Goal: Task Accomplishment & Management: Manage account settings

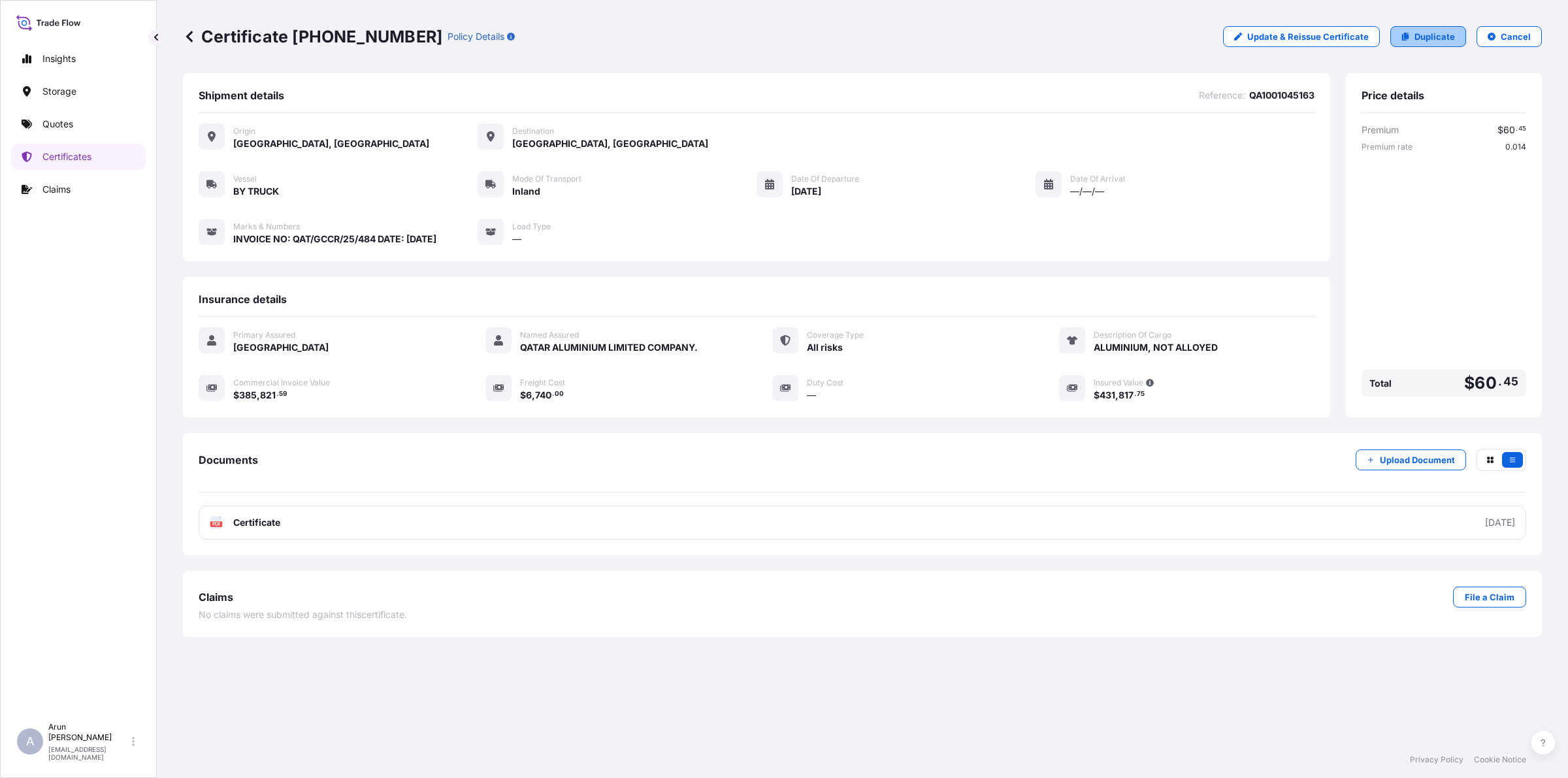
click at [1419, 36] on p "Duplicate" at bounding box center [1435, 36] width 41 height 13
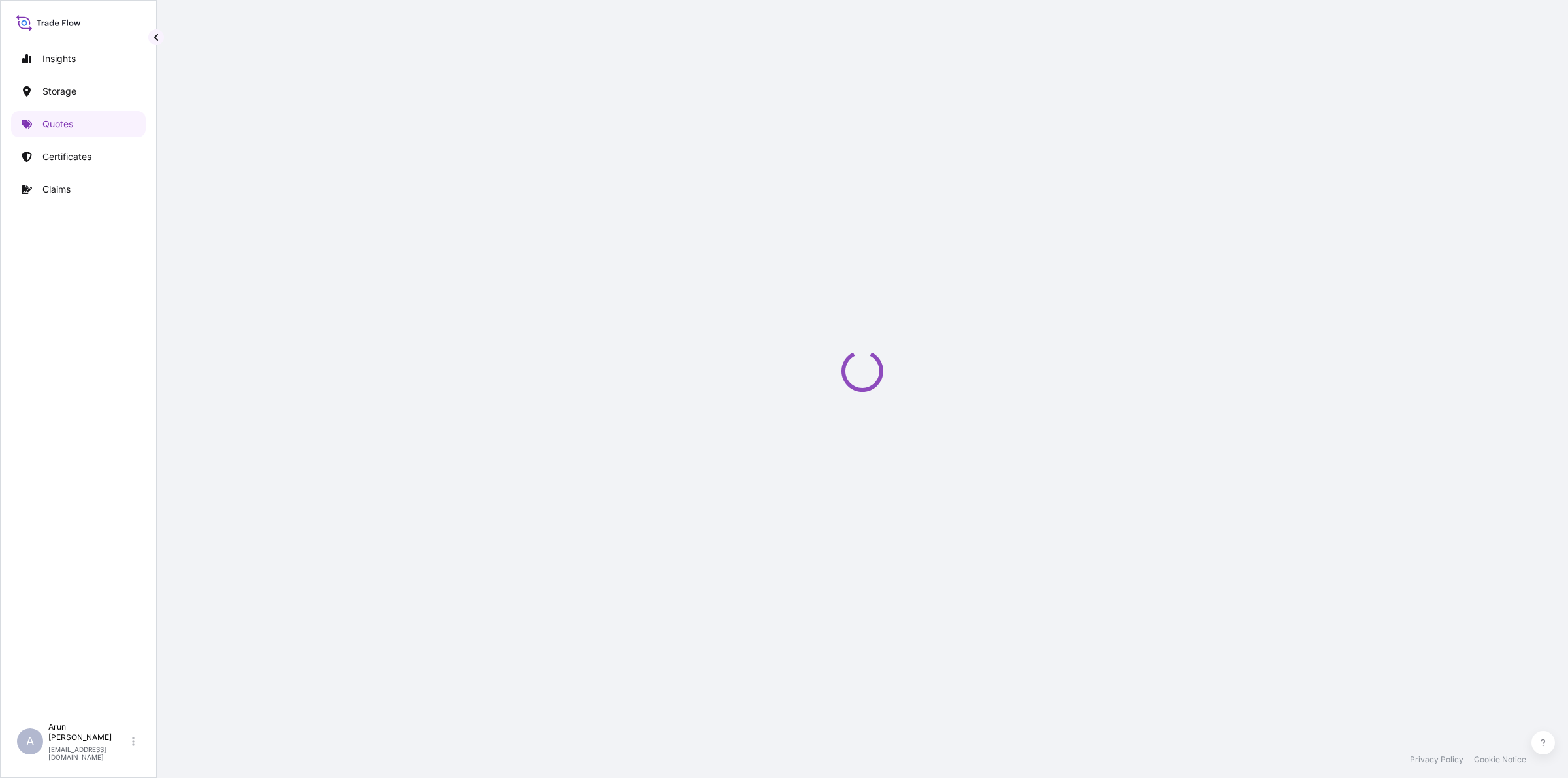
select select "Inland"
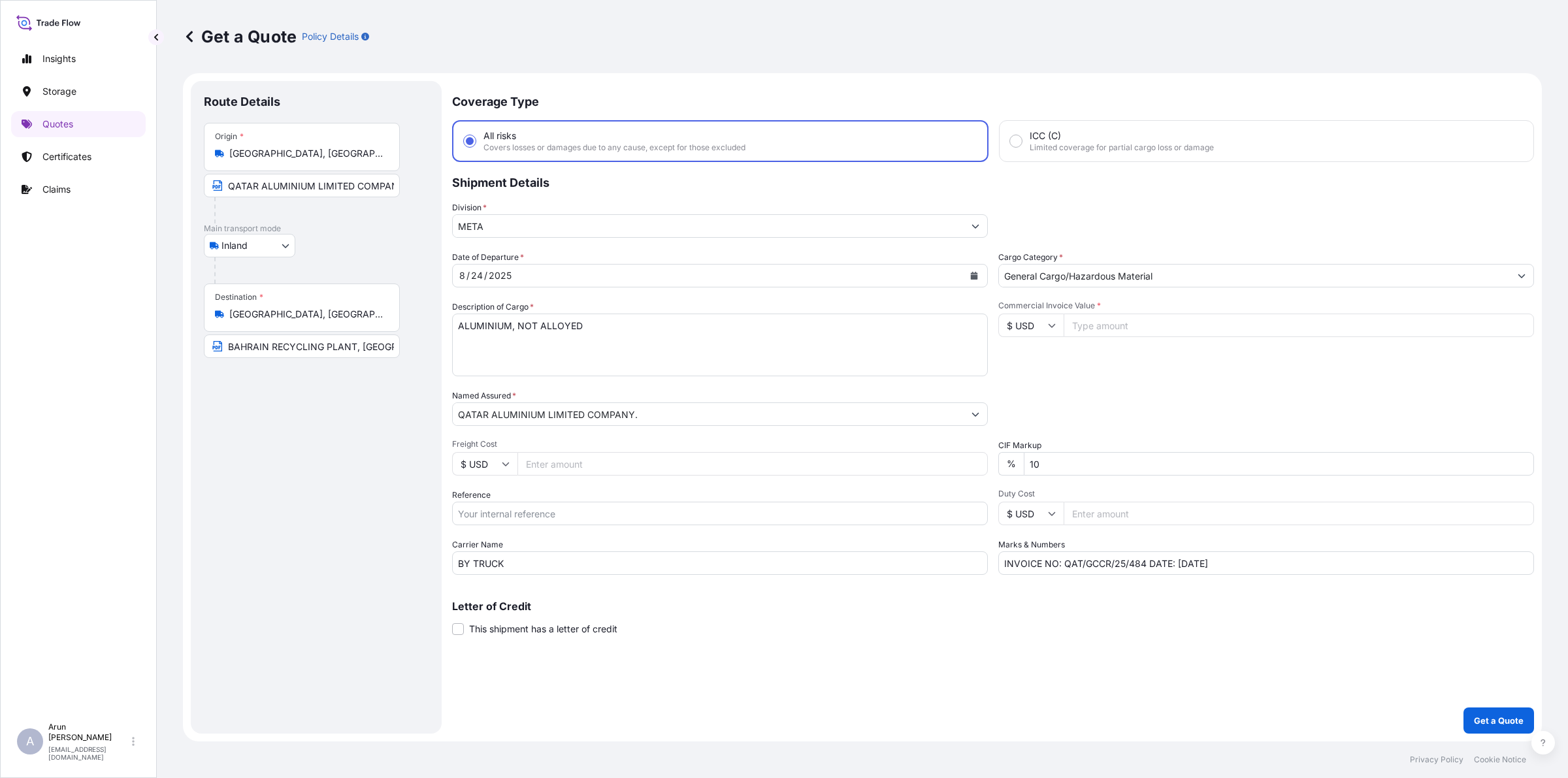
click at [566, 469] on input "Freight Cost" at bounding box center [752, 464] width 471 height 24
type input "6740"
click at [1137, 327] on input "Commercial Invoice Value *" at bounding box center [1298, 325] width 471 height 24
type input "390218.88"
click at [1145, 565] on input "INVOICE NO: QAT/GCCR/25/484 DATE: [DATE]" at bounding box center [1266, 563] width 535 height 24
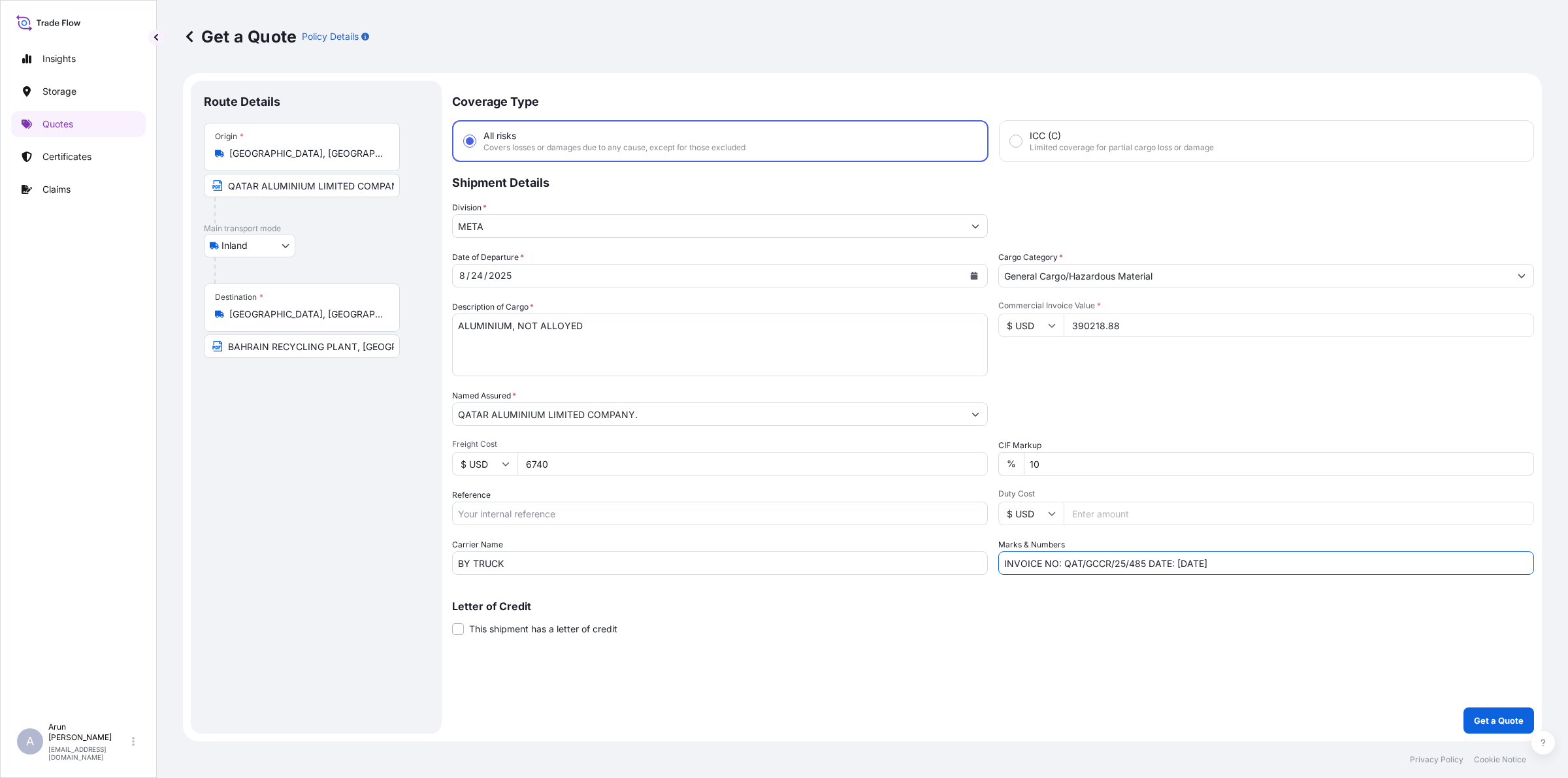
type input "INVOICE NO: QAT/GCCR/25/485 DATE: [DATE]"
click at [1496, 726] on p "Get a Quote" at bounding box center [1498, 720] width 50 height 13
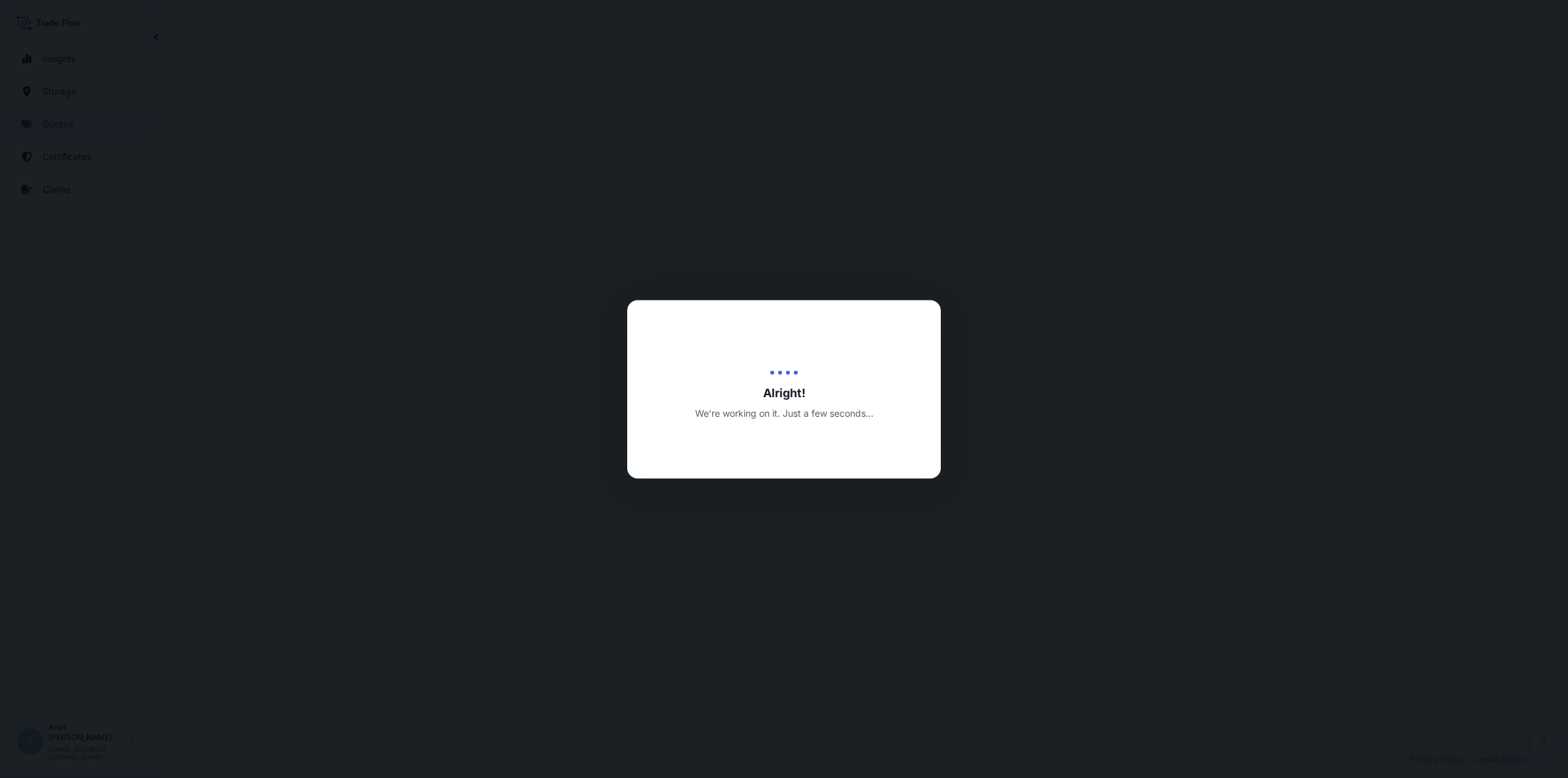
select select "Inland"
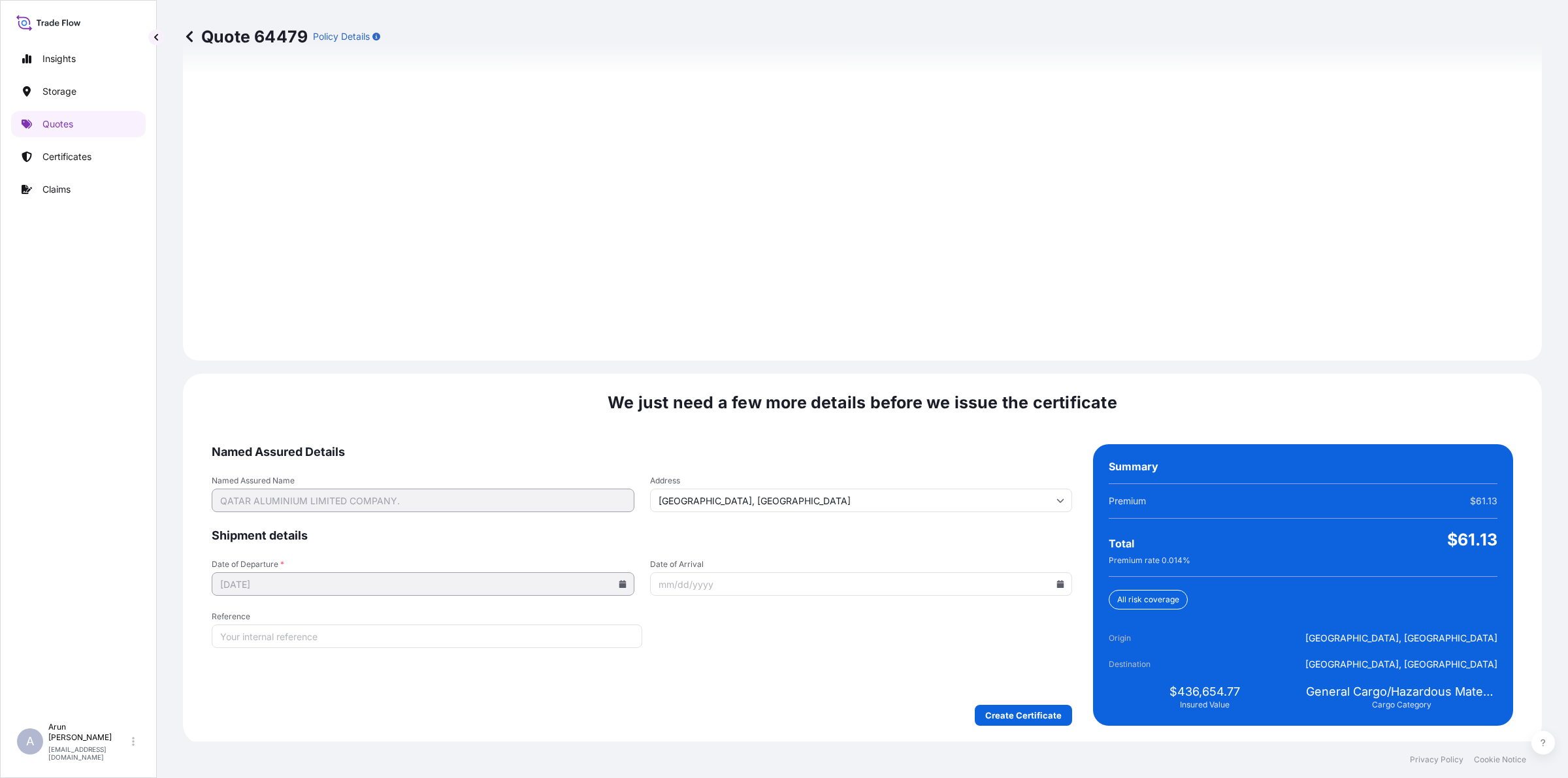
scroll to position [1696, 0]
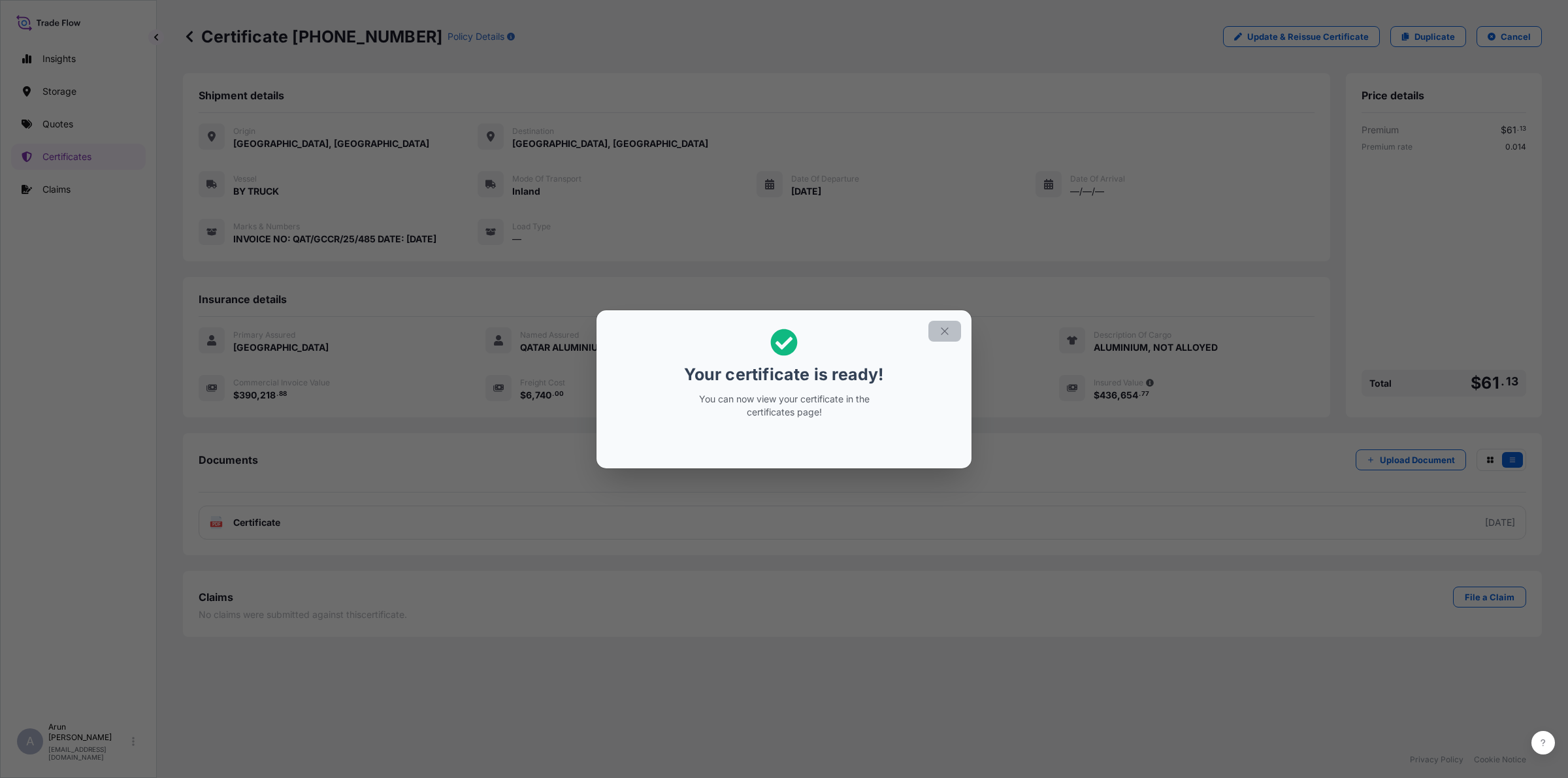
click at [948, 328] on icon "button" at bounding box center [945, 331] width 12 height 12
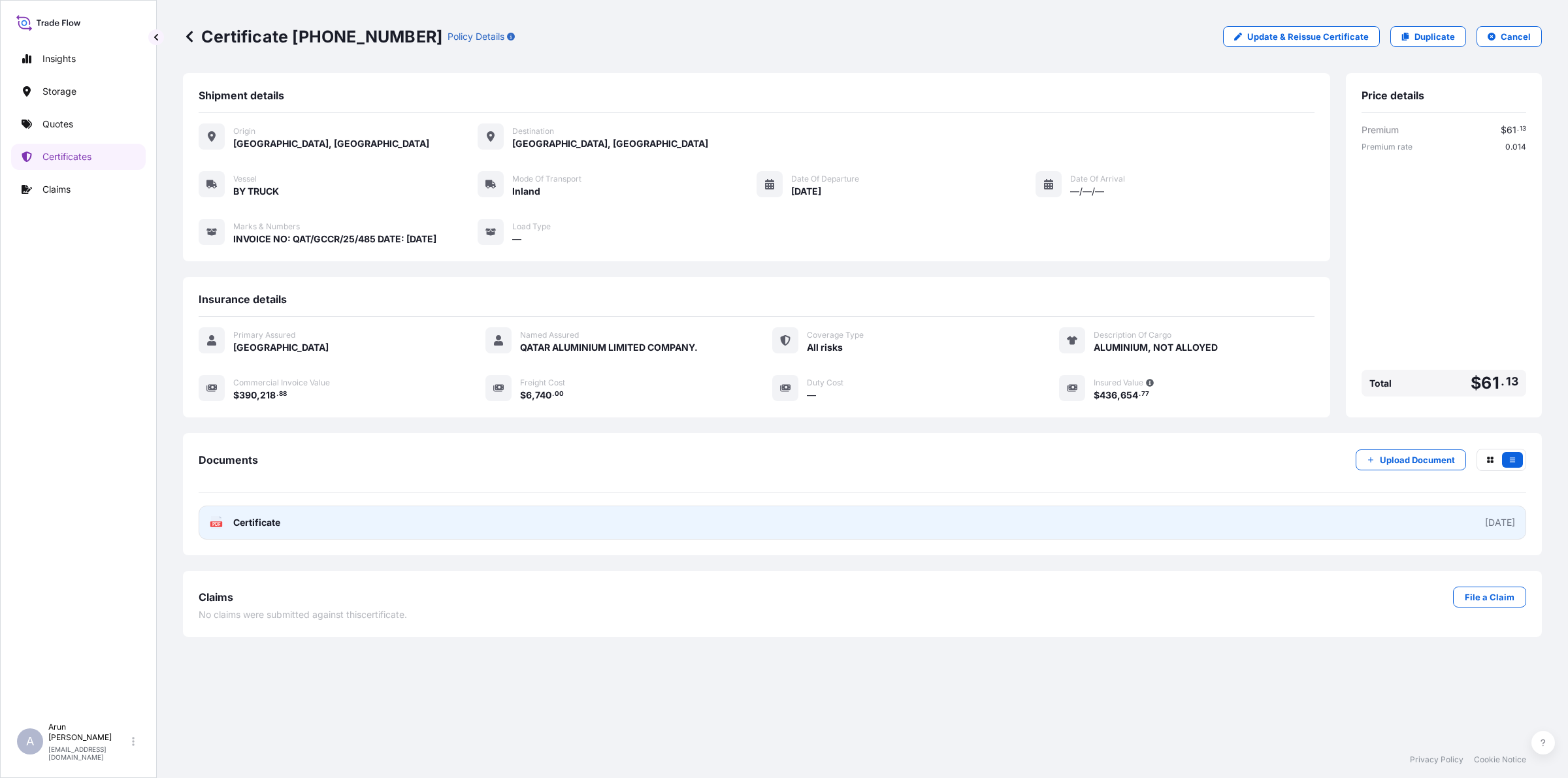
click at [265, 519] on span "Certificate" at bounding box center [256, 522] width 47 height 13
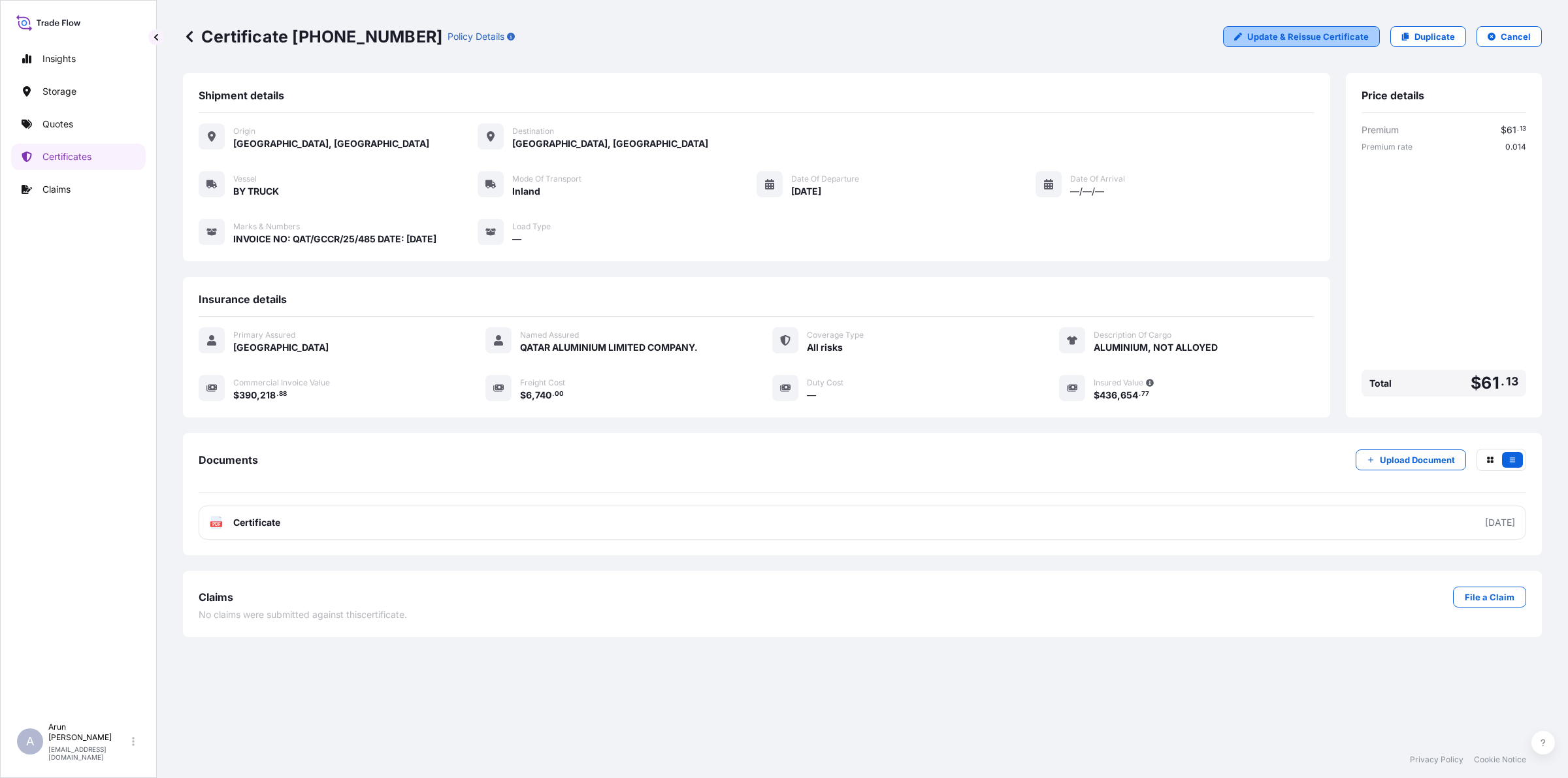
click at [1289, 31] on p "Update & Reissue Certificate" at bounding box center [1308, 36] width 121 height 13
select select "Inland"
select select "31613"
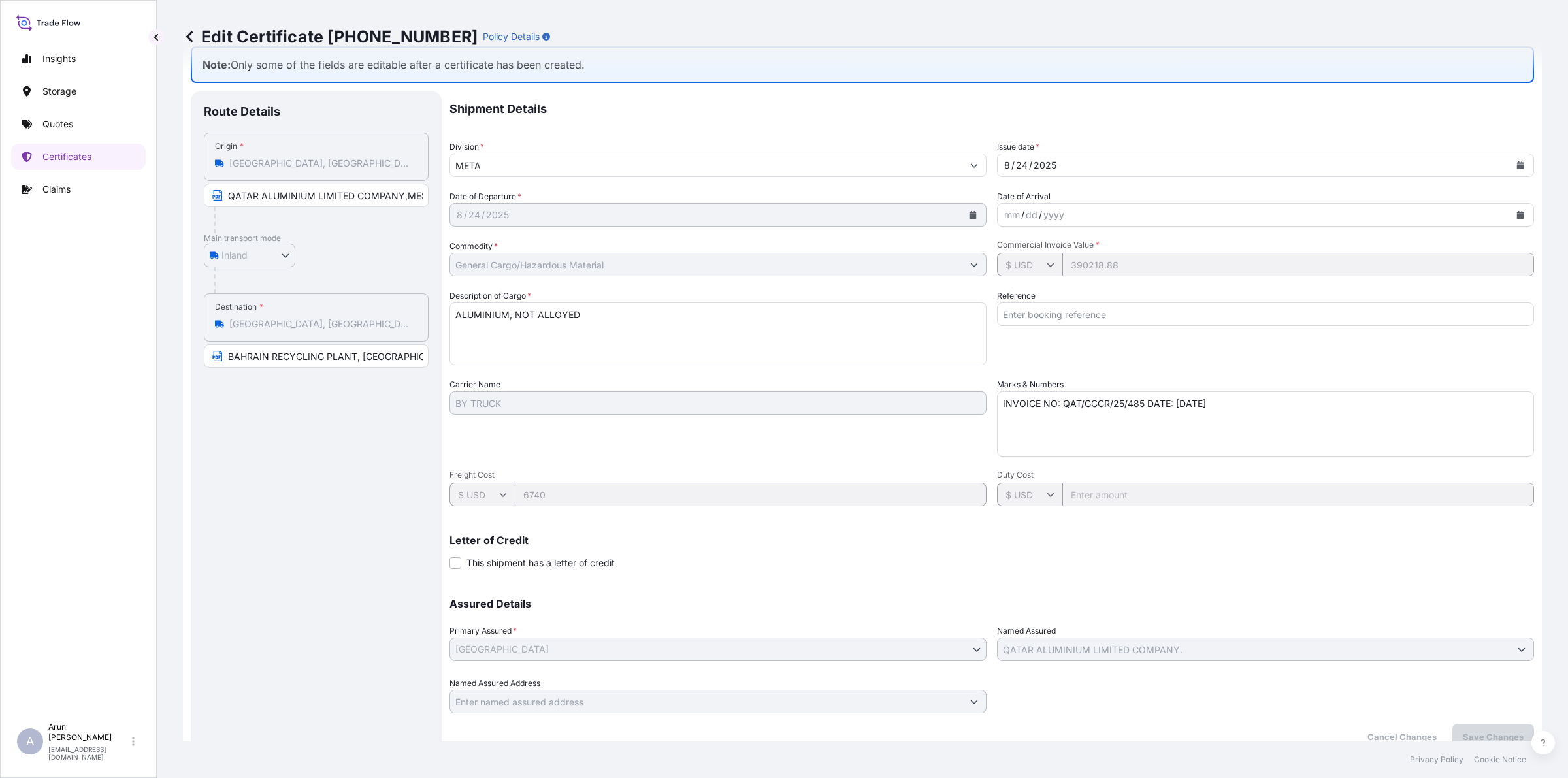
scroll to position [49, 0]
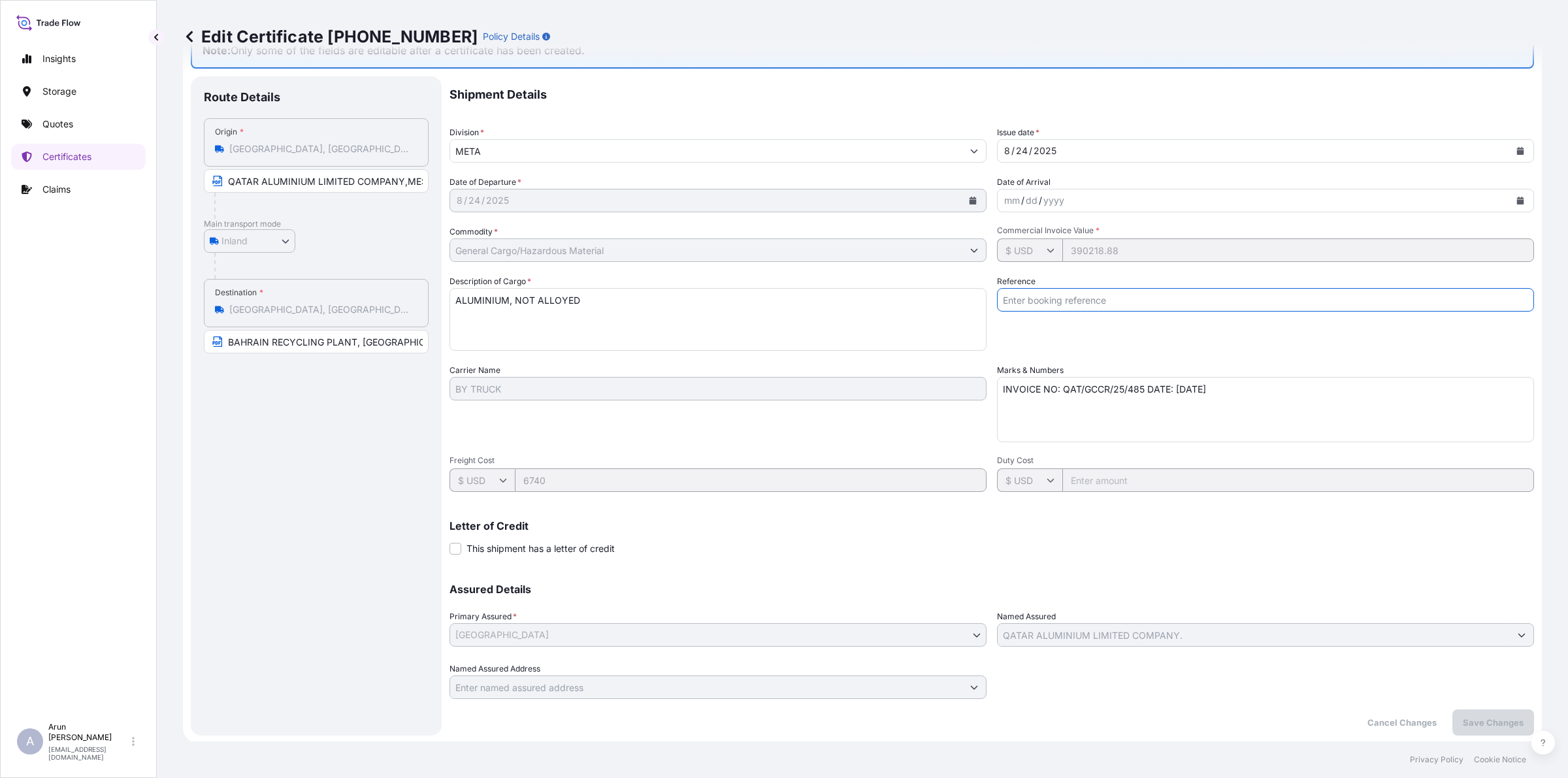
click at [1046, 300] on input "Reference" at bounding box center [1266, 300] width 537 height 24
type input "QA1001045188"
click at [1483, 722] on p "Save Changes" at bounding box center [1492, 722] width 61 height 13
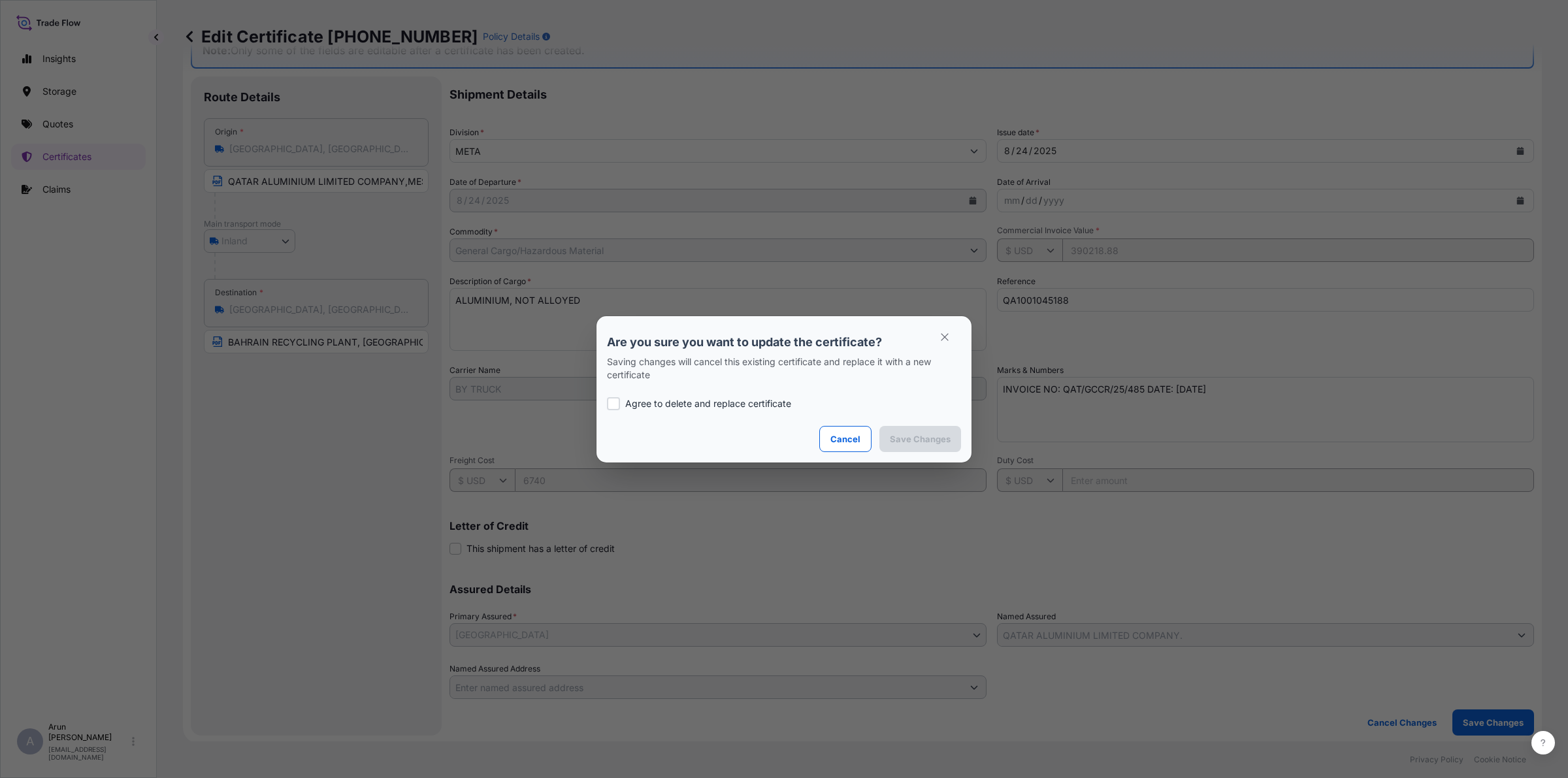
click at [622, 403] on label "Agree to delete and replace certificate" at bounding box center [784, 403] width 354 height 13
checkbox input "true"
click at [944, 443] on p "Save Changes" at bounding box center [919, 439] width 61 height 13
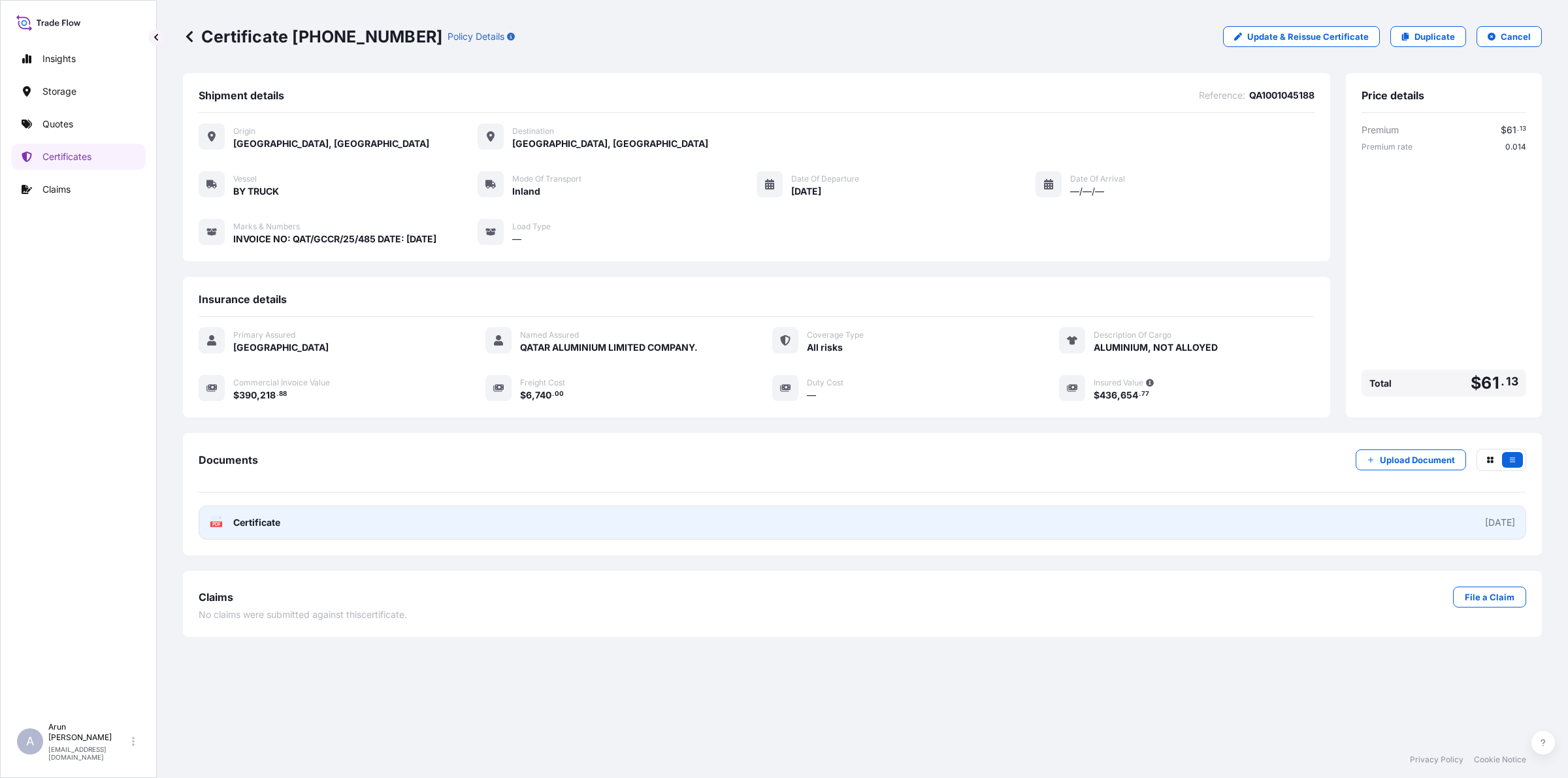
click at [573, 519] on link "PDF Certificate [DATE]" at bounding box center [863, 522] width 1327 height 34
